Goal: Information Seeking & Learning: Check status

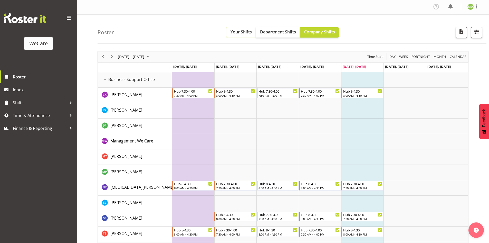
click at [235, 36] on button "Your Shifts" at bounding box center [241, 32] width 30 height 10
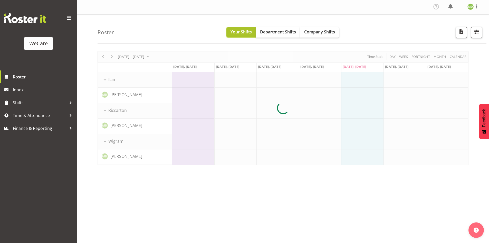
click at [234, 36] on button "Your Shifts" at bounding box center [241, 32] width 30 height 10
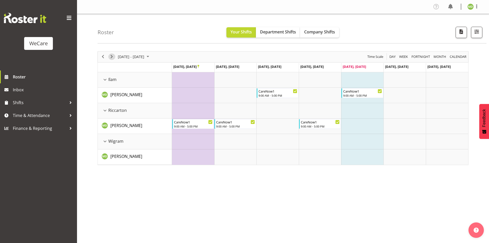
click at [115, 56] on span "Next" at bounding box center [112, 56] width 6 height 6
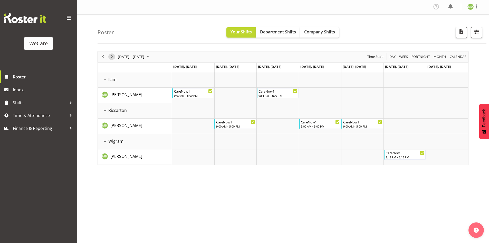
click at [115, 56] on span "Next" at bounding box center [112, 56] width 6 height 6
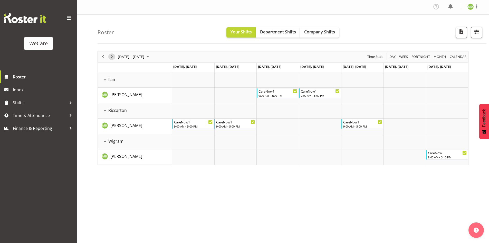
click at [115, 56] on span "Next" at bounding box center [112, 56] width 6 height 6
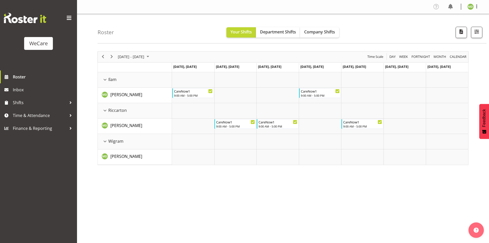
click at [115, 56] on div "[DATE] - [DATE] [DATE] Day Week Fortnight Month calendar Month Agenda Time Scal…" at bounding box center [283, 108] width 371 height 114
click at [115, 56] on span "Next" at bounding box center [112, 56] width 6 height 6
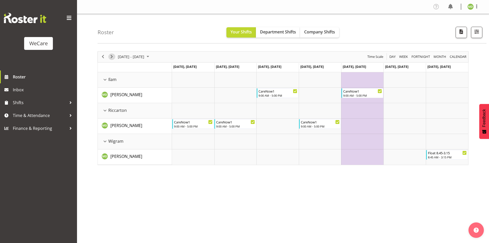
click at [115, 56] on span "Next" at bounding box center [112, 56] width 6 height 6
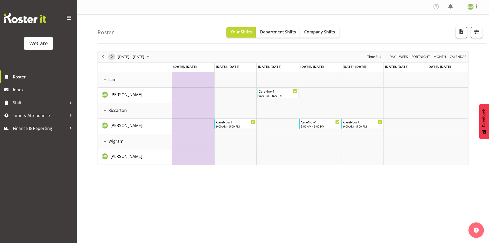
click at [115, 56] on span "Next" at bounding box center [112, 56] width 6 height 6
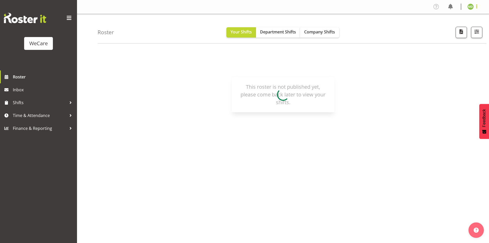
click at [477, 7] on span at bounding box center [477, 6] width 6 height 6
click at [458, 27] on link "Log Out" at bounding box center [455, 26] width 49 height 9
